Goal: Task Accomplishment & Management: Manage account settings

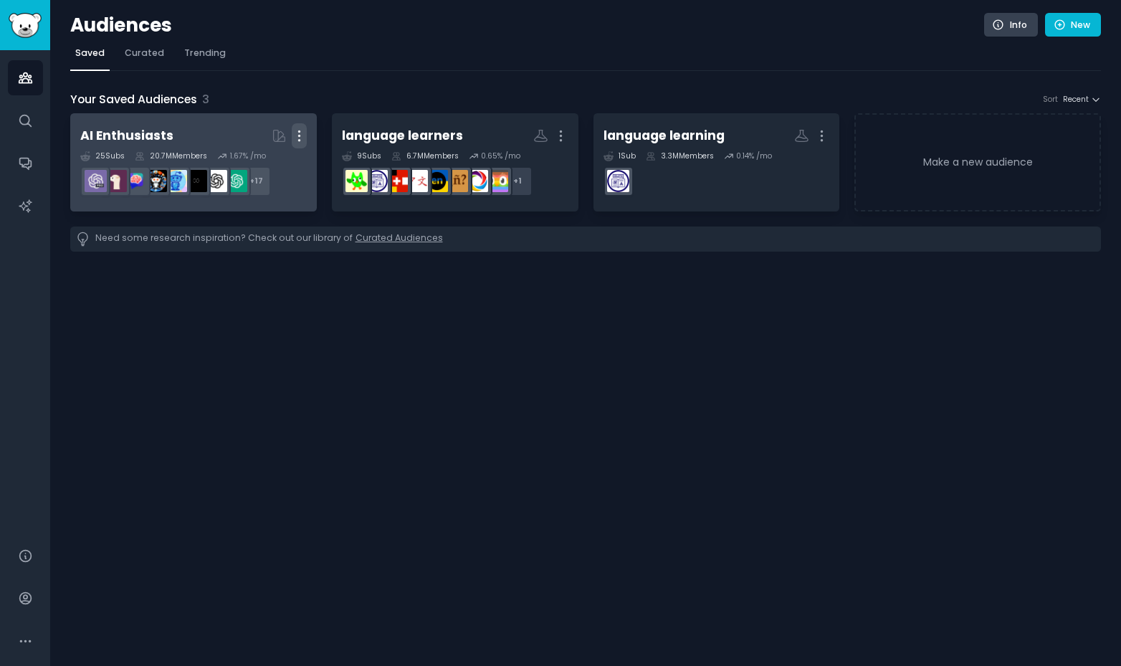
click at [304, 141] on icon "button" at bounding box center [299, 135] width 15 height 15
click at [270, 163] on p "Delete" at bounding box center [260, 165] width 34 height 15
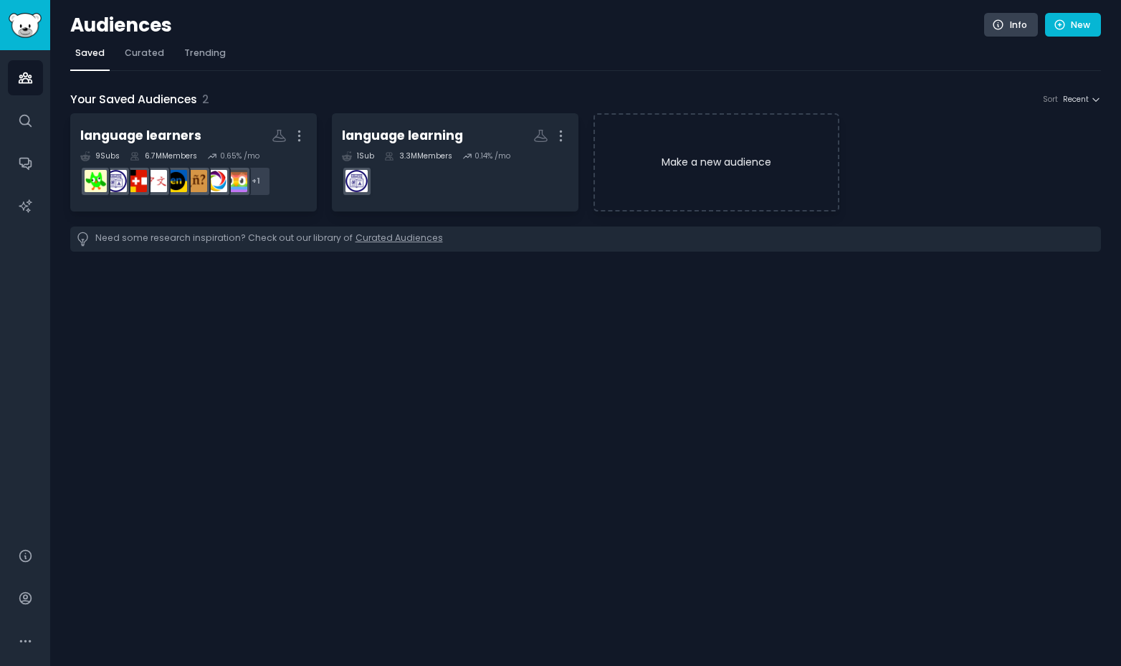
click at [725, 165] on link "Make a new audience" at bounding box center [717, 162] width 247 height 98
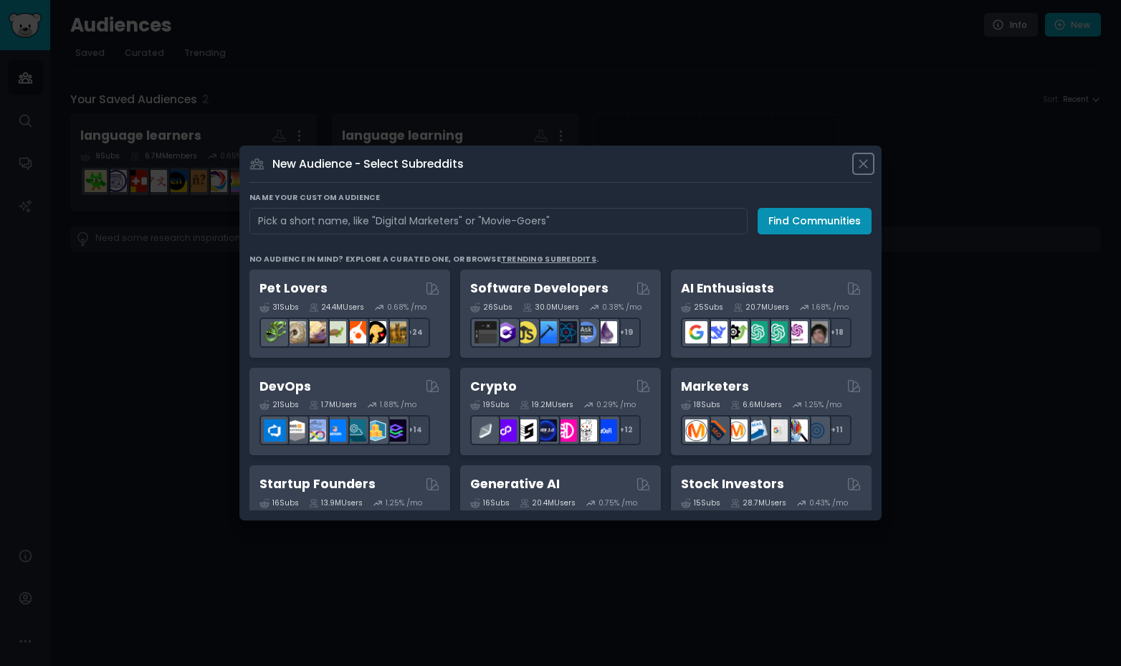
click at [869, 159] on icon at bounding box center [863, 163] width 15 height 15
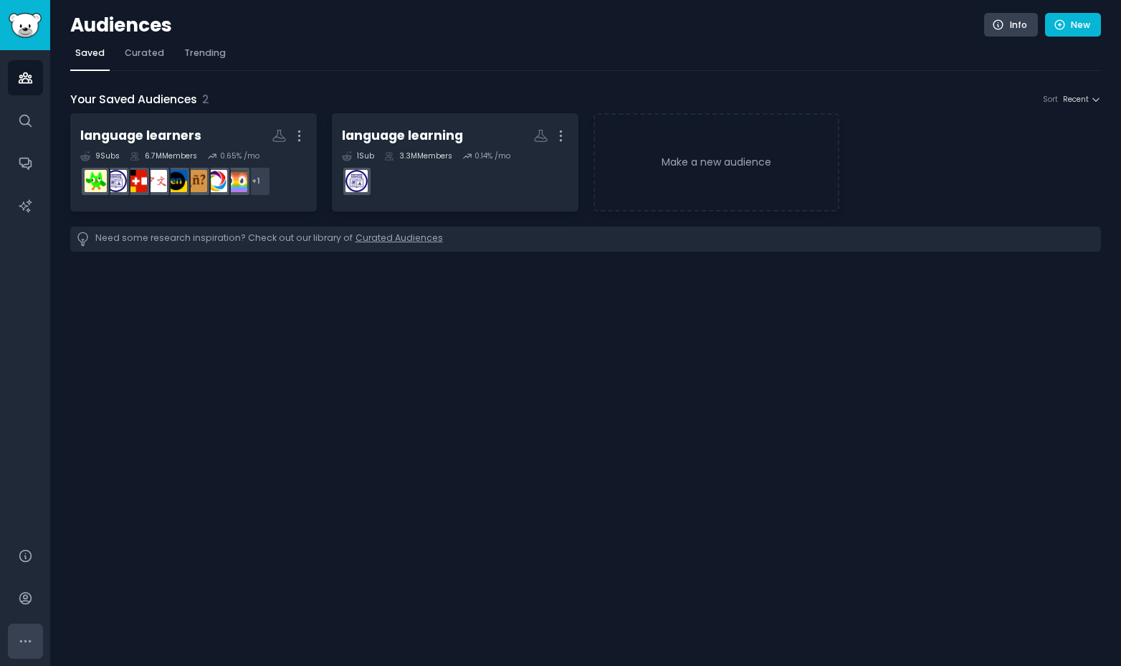
click at [18, 644] on icon "Sidebar" at bounding box center [25, 641] width 15 height 15
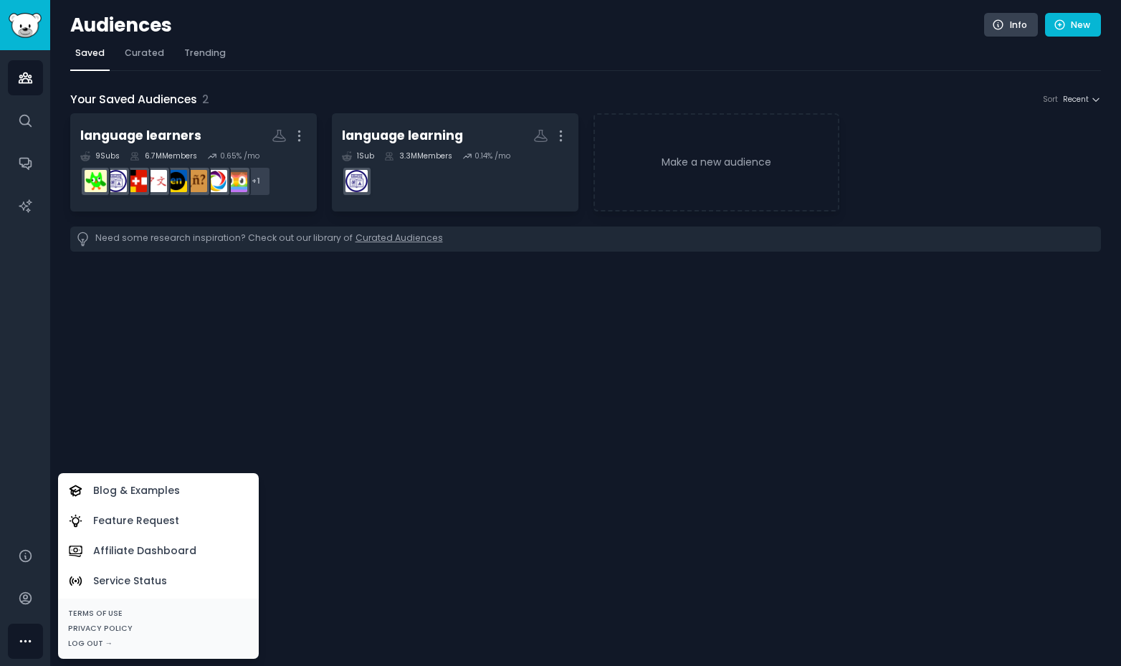
click at [541, 364] on div "Audiences Info New Saved Curated Trending Your Saved Audiences 2 Sort Recent la…" at bounding box center [585, 333] width 1071 height 666
